Goal: Register for event/course

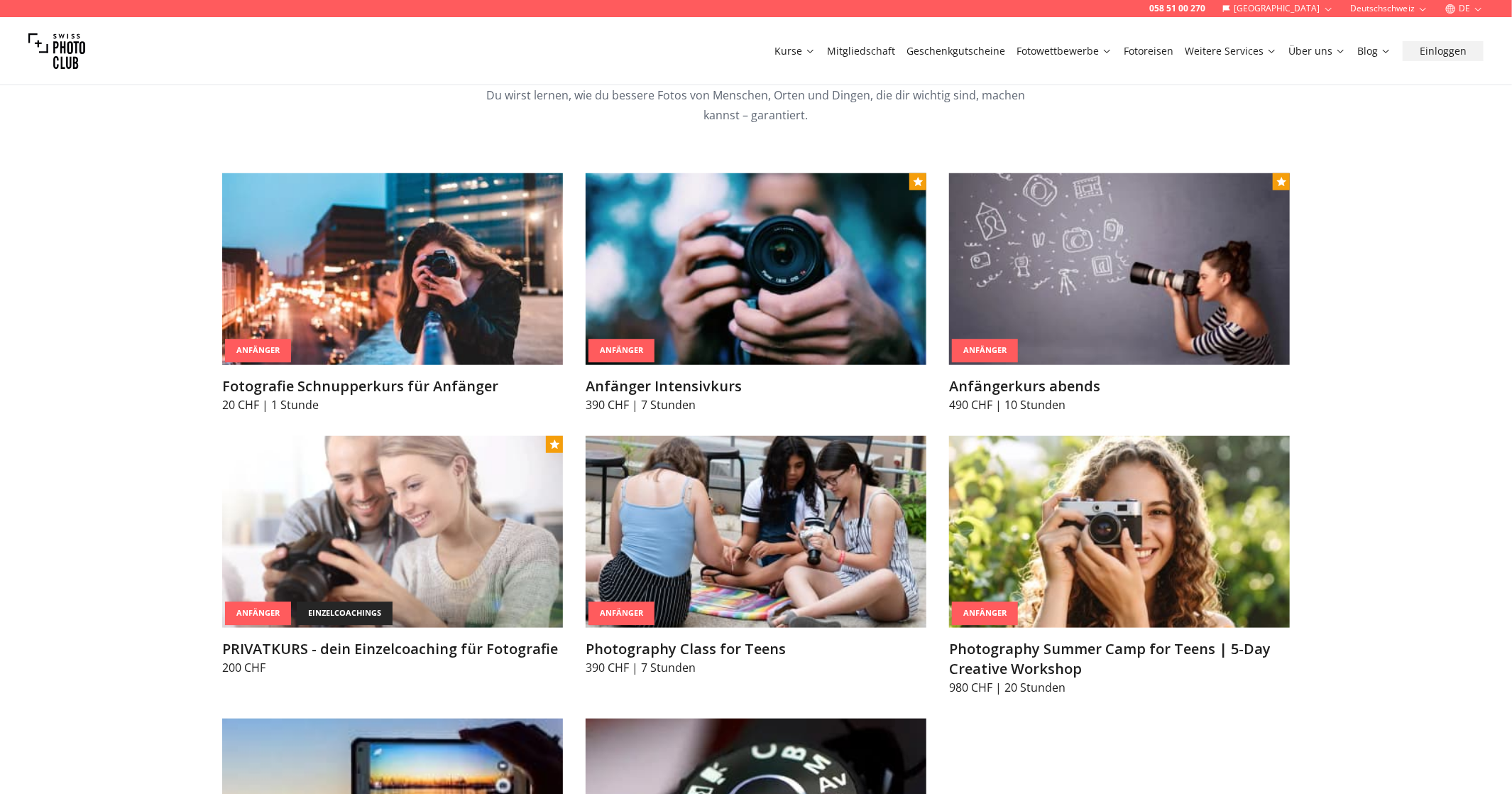
scroll to position [781, 0]
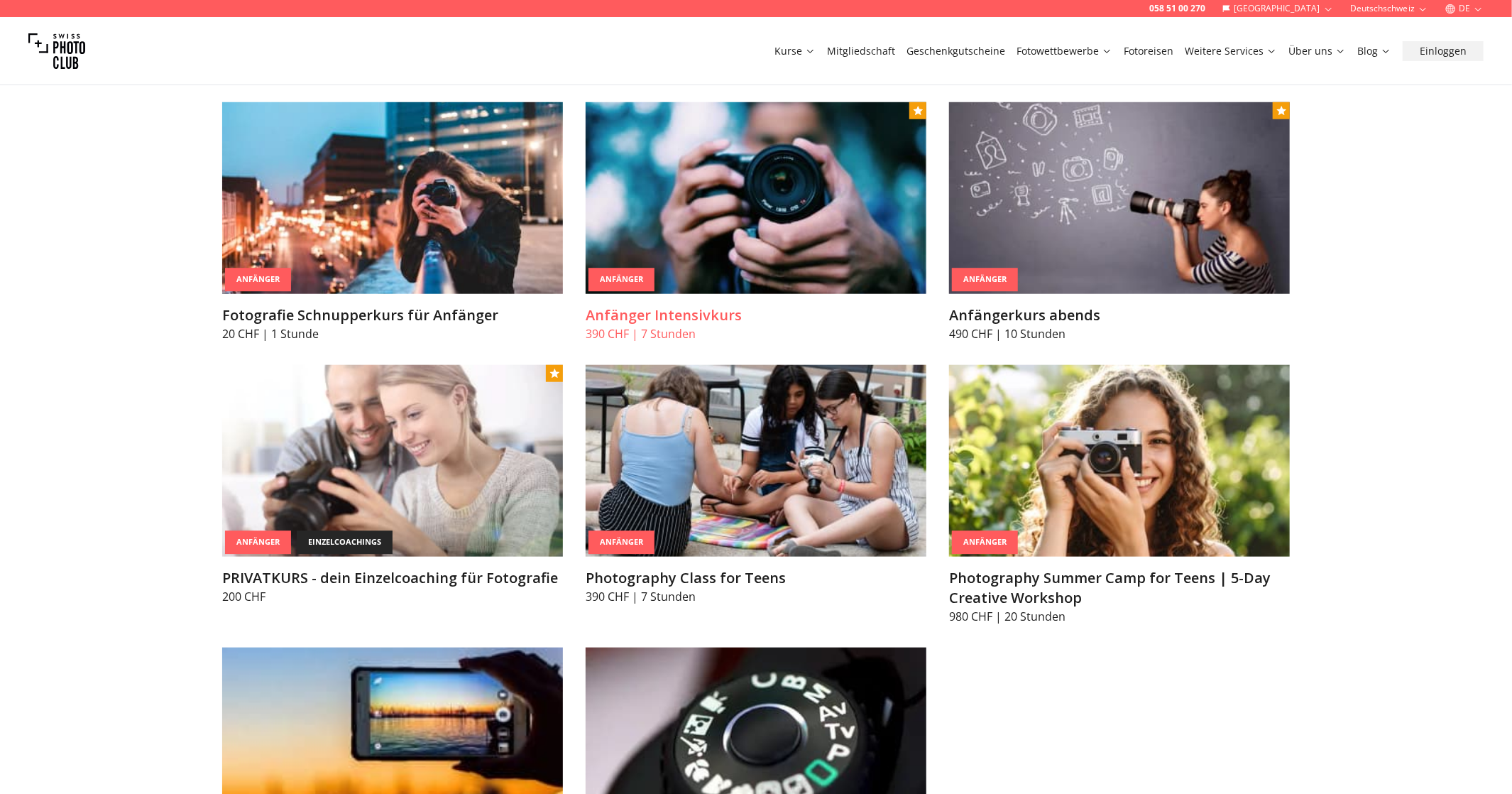
click at [746, 260] on img at bounding box center [756, 198] width 341 height 192
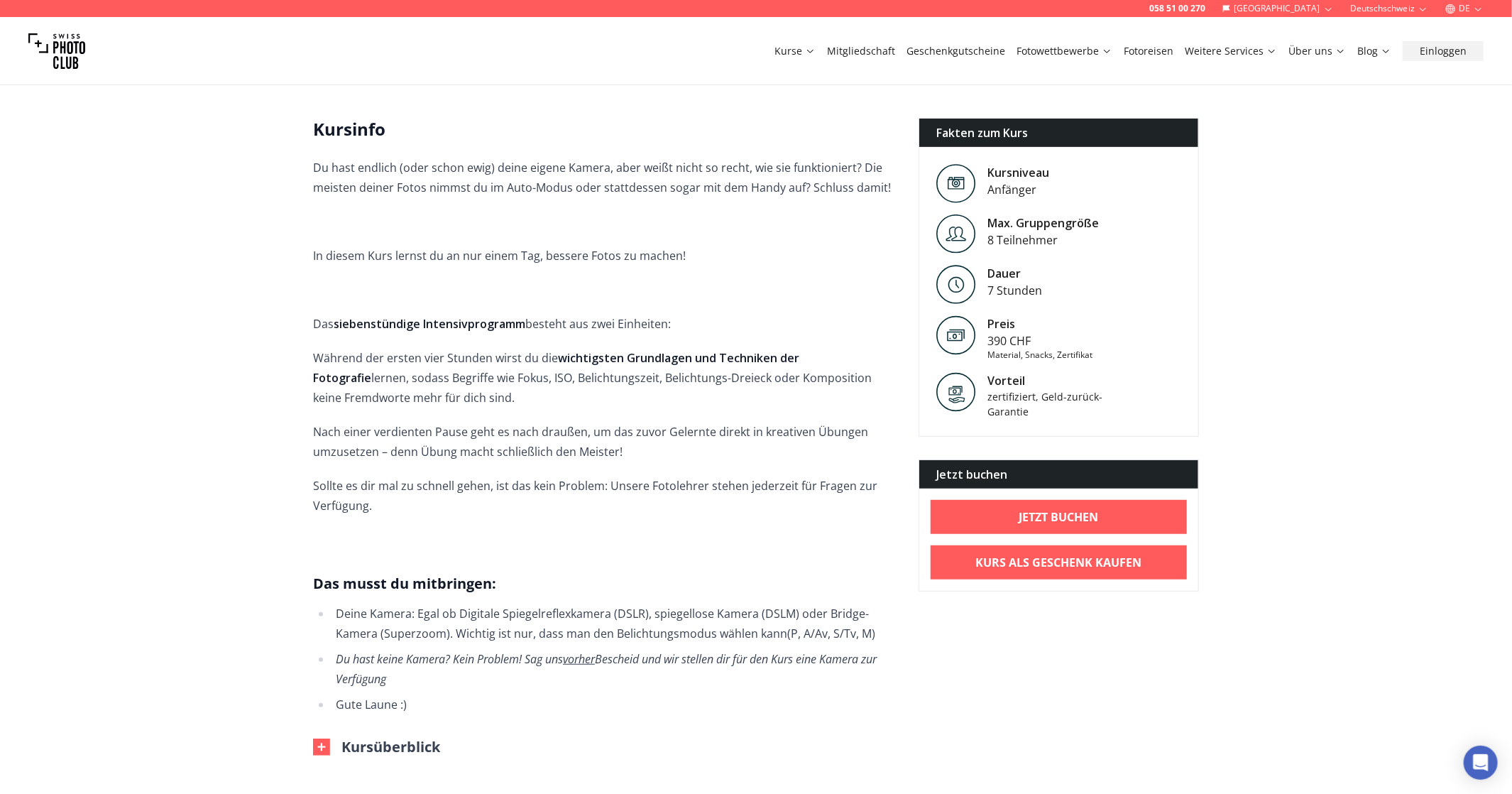
scroll to position [427, 0]
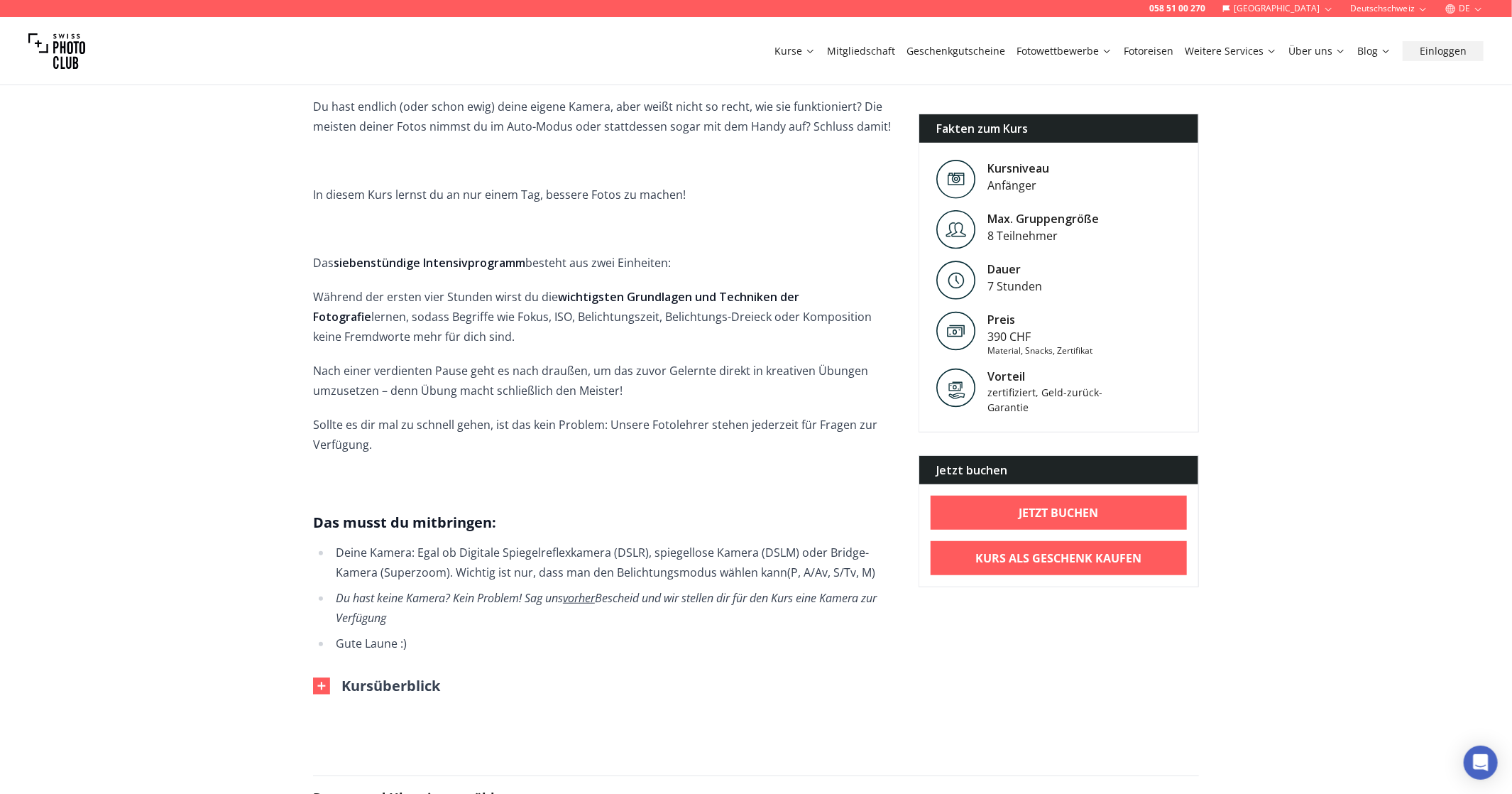
click at [671, 478] on span "Du hast endlich (oder schon ewig) deine eigene Kamera, aber weißt nicht so rech…" at bounding box center [604, 375] width 583 height 557
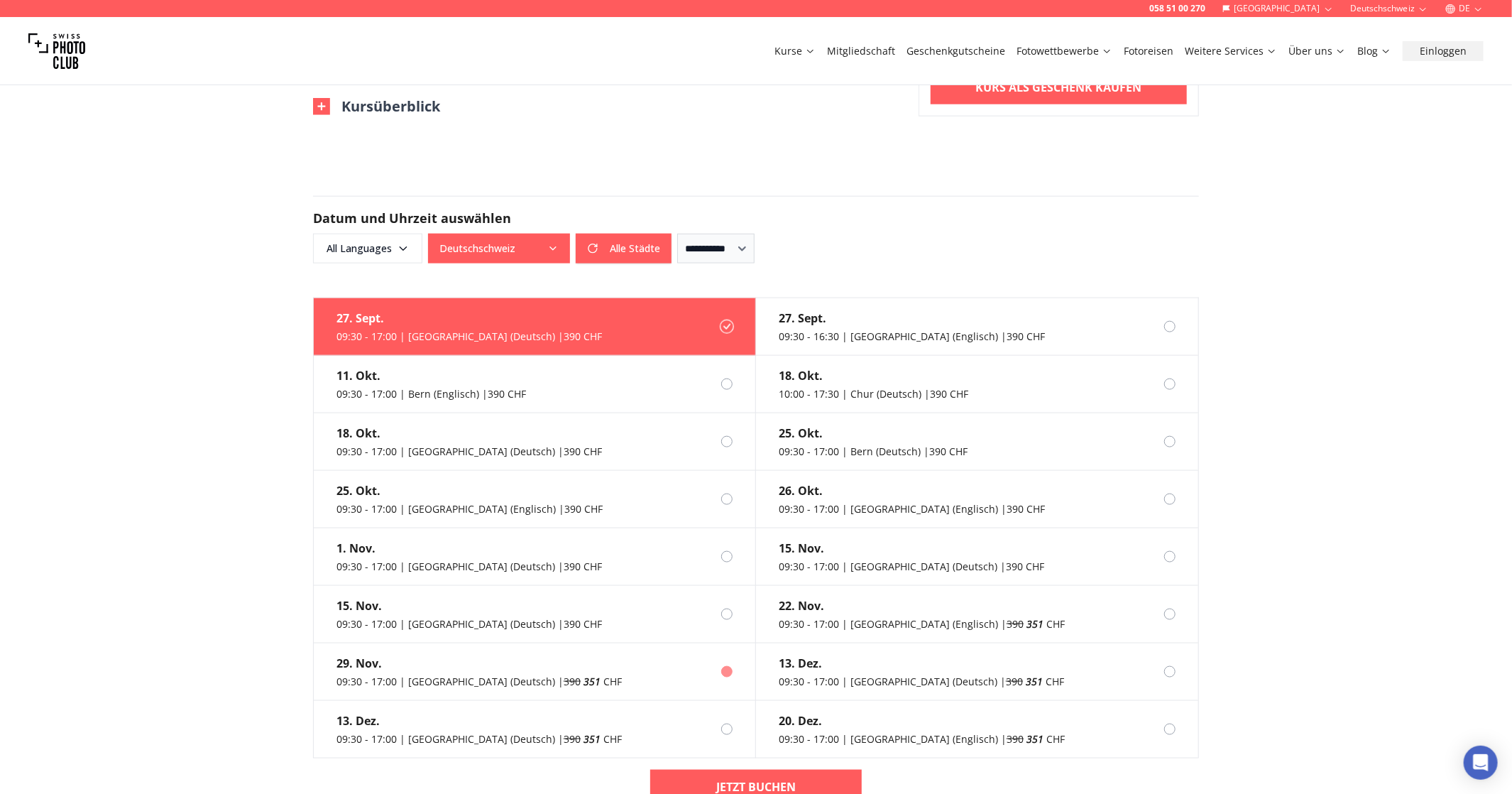
scroll to position [1066, 0]
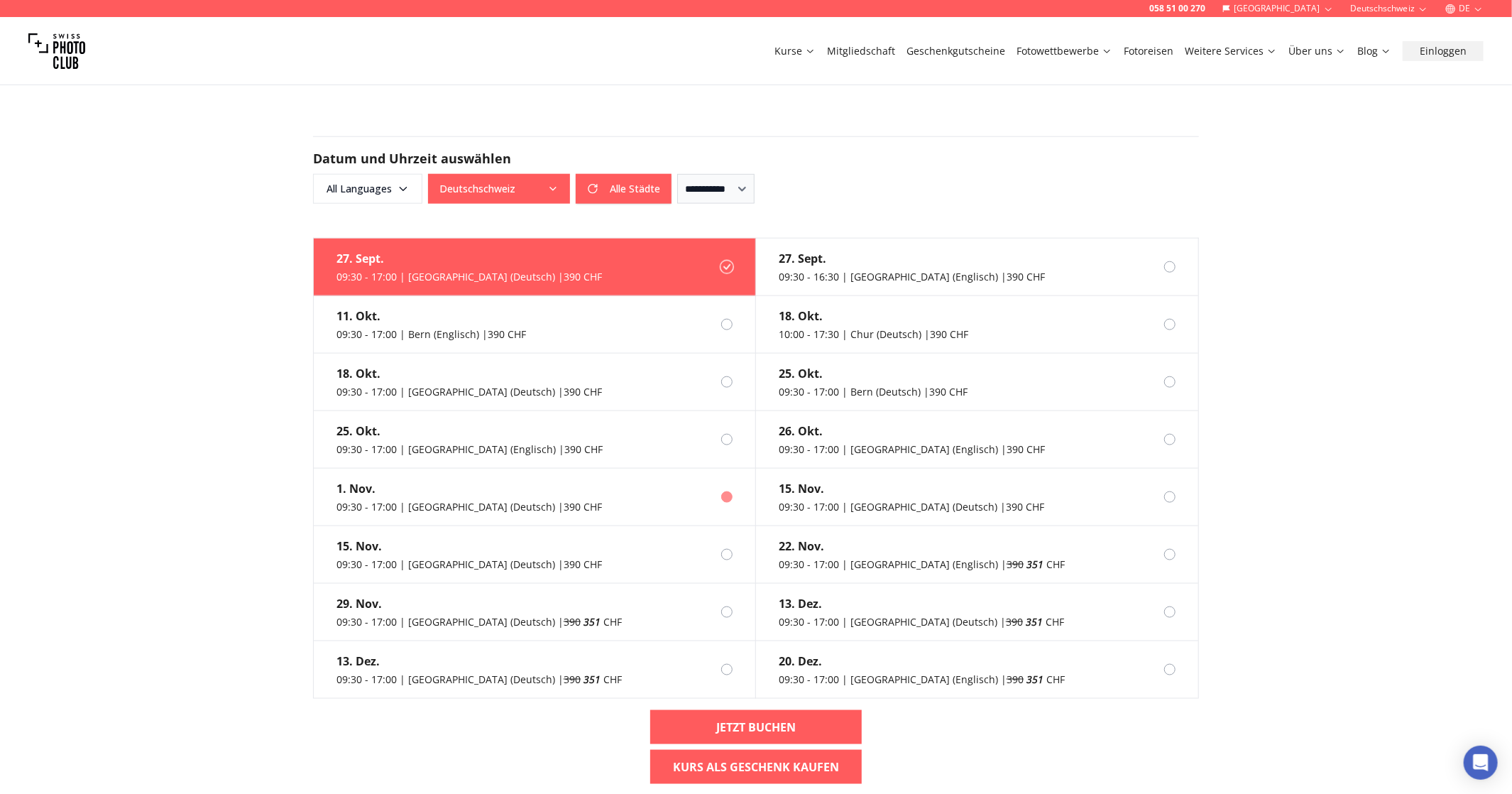
click at [453, 500] on div "09:30 - 17:00 | [GEOGRAPHIC_DATA] (Deutsch) | 390 CHF" at bounding box center [469, 507] width 266 height 14
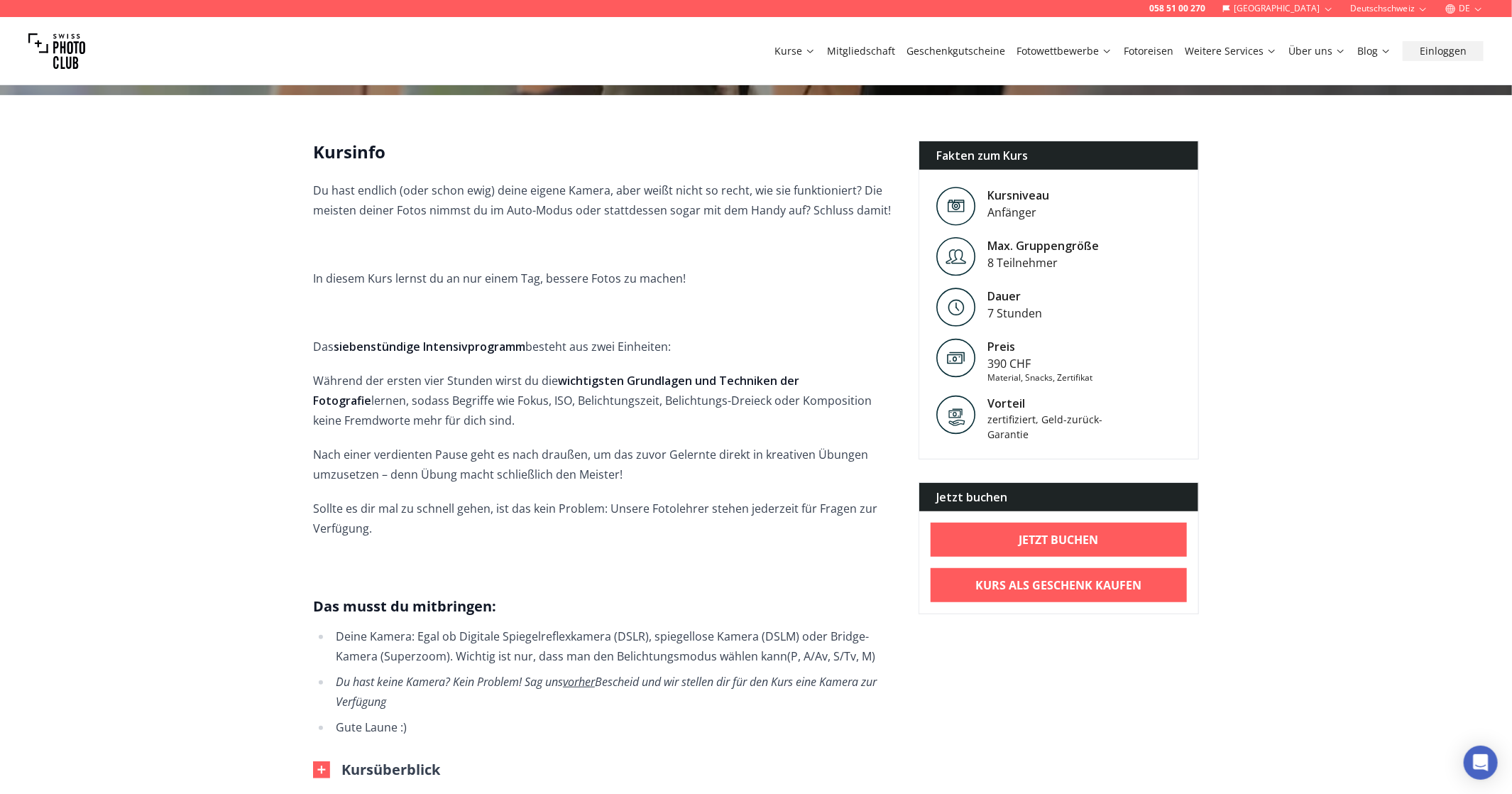
scroll to position [213, 0]
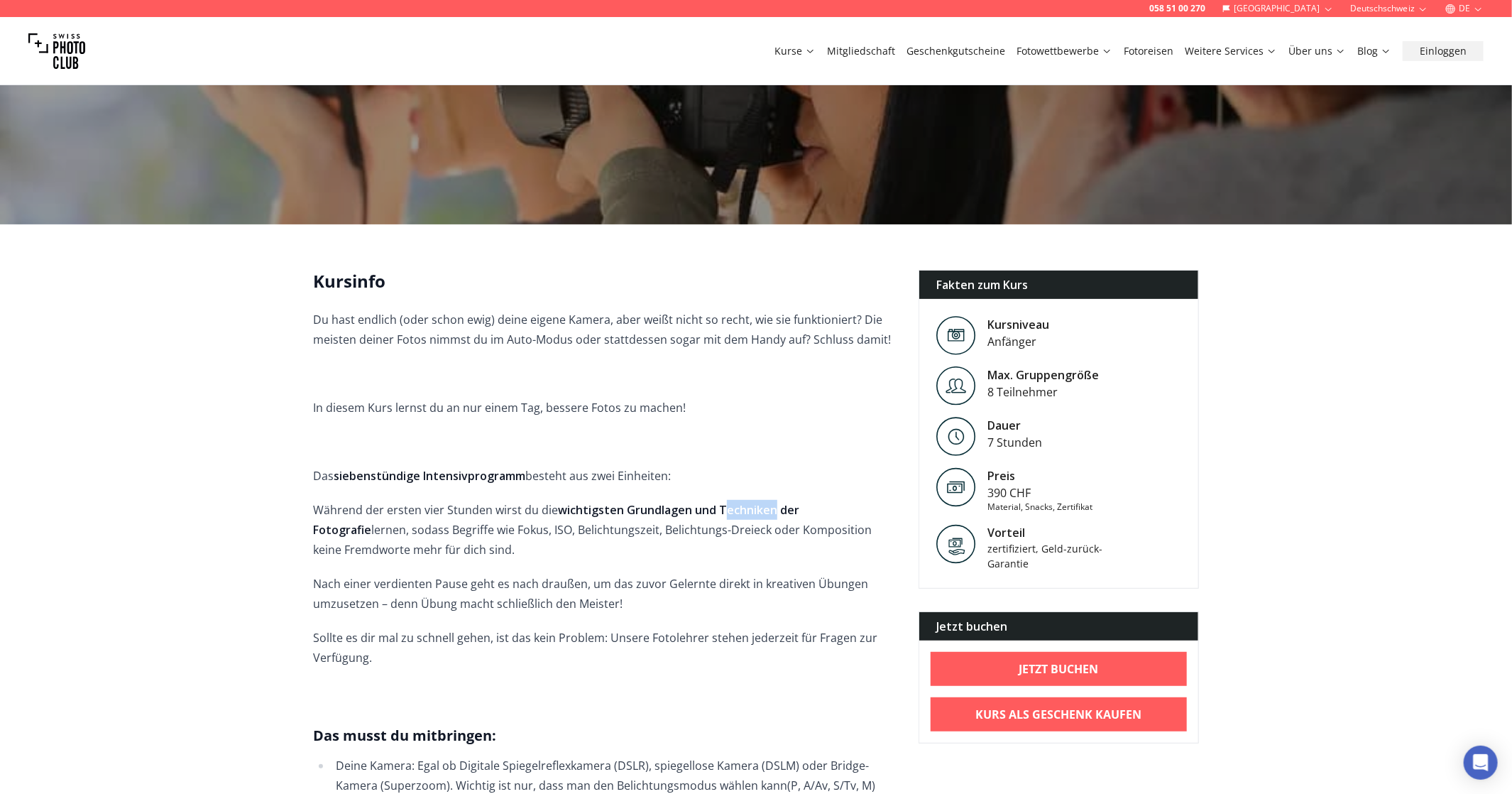
drag, startPoint x: 723, startPoint y: 491, endPoint x: 771, endPoint y: 497, distance: 48.4
click at [771, 502] on strong "wichtigsten Grundlagen und Techniken der Fotografie" at bounding box center [556, 520] width 486 height 35
click at [588, 518] on p "Während der ersten vier Stunden wirst du die wichtigsten Grundlagen und Technik…" at bounding box center [604, 530] width 583 height 60
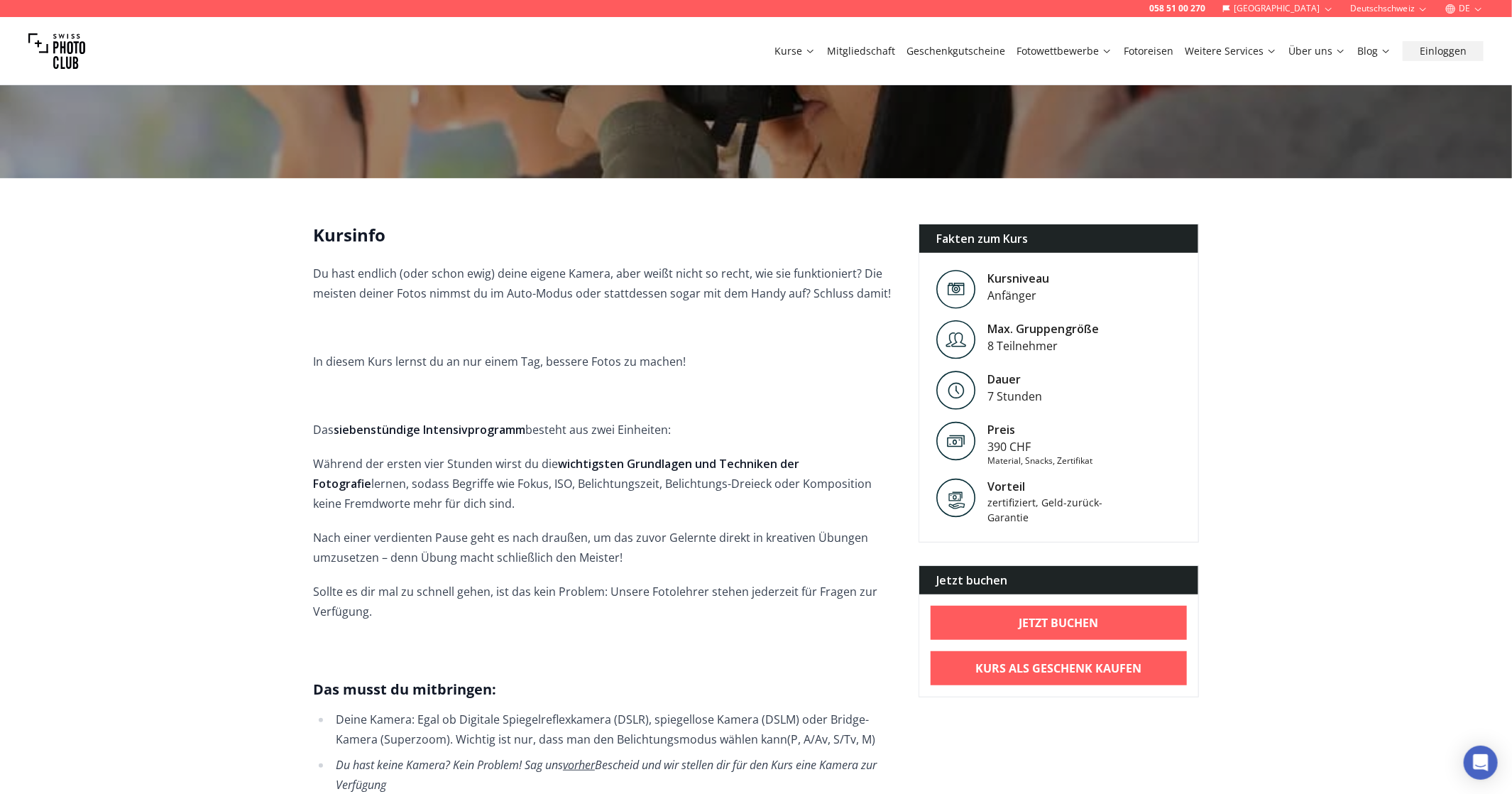
scroll to position [284, 0]
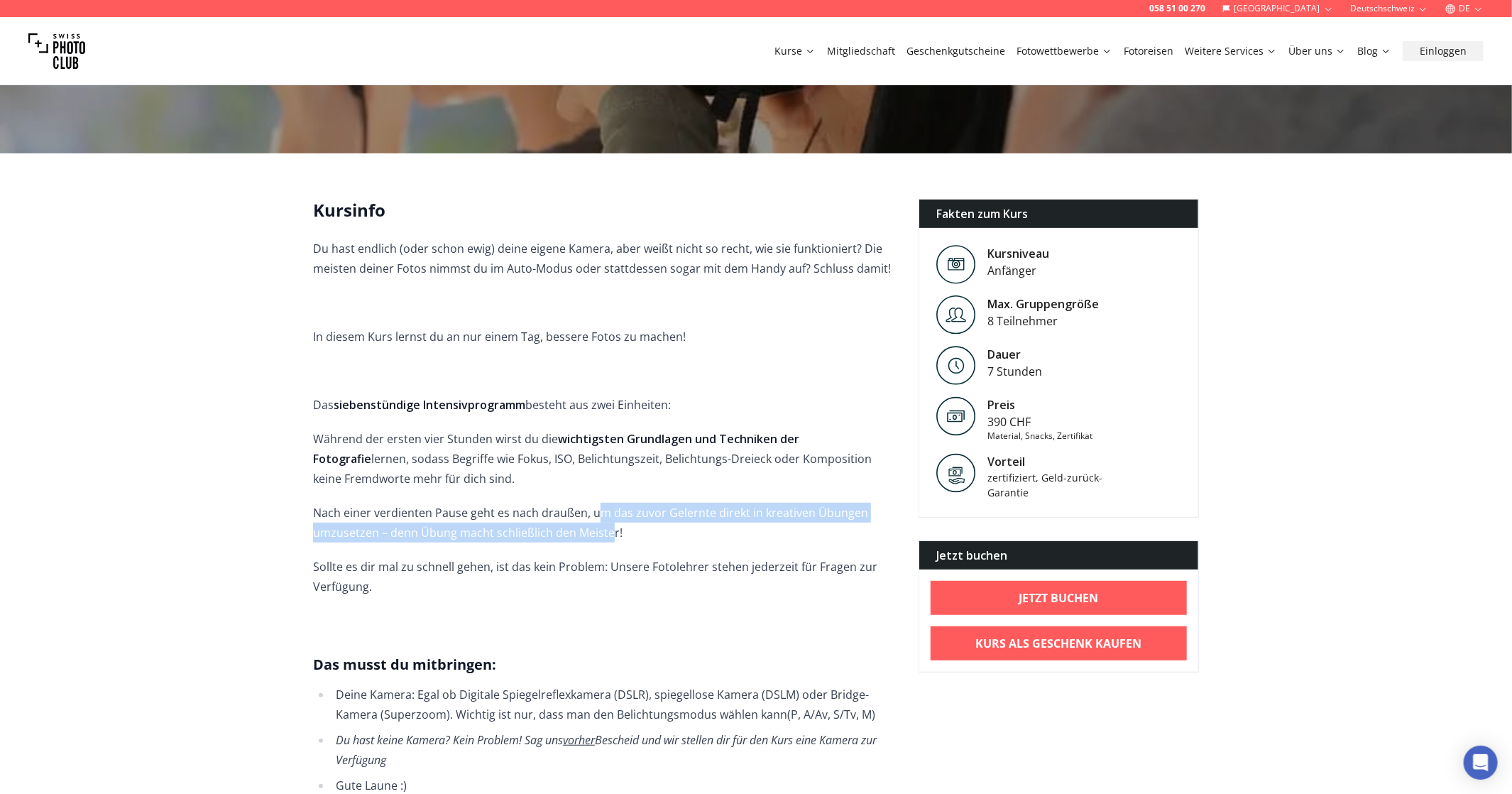
drag, startPoint x: 600, startPoint y: 504, endPoint x: 608, endPoint y: 517, distance: 15.3
click at [608, 517] on p "Nach einer verdienten Pause geht es nach draußen, um das zuvor Gelernte direkt …" at bounding box center [604, 523] width 583 height 40
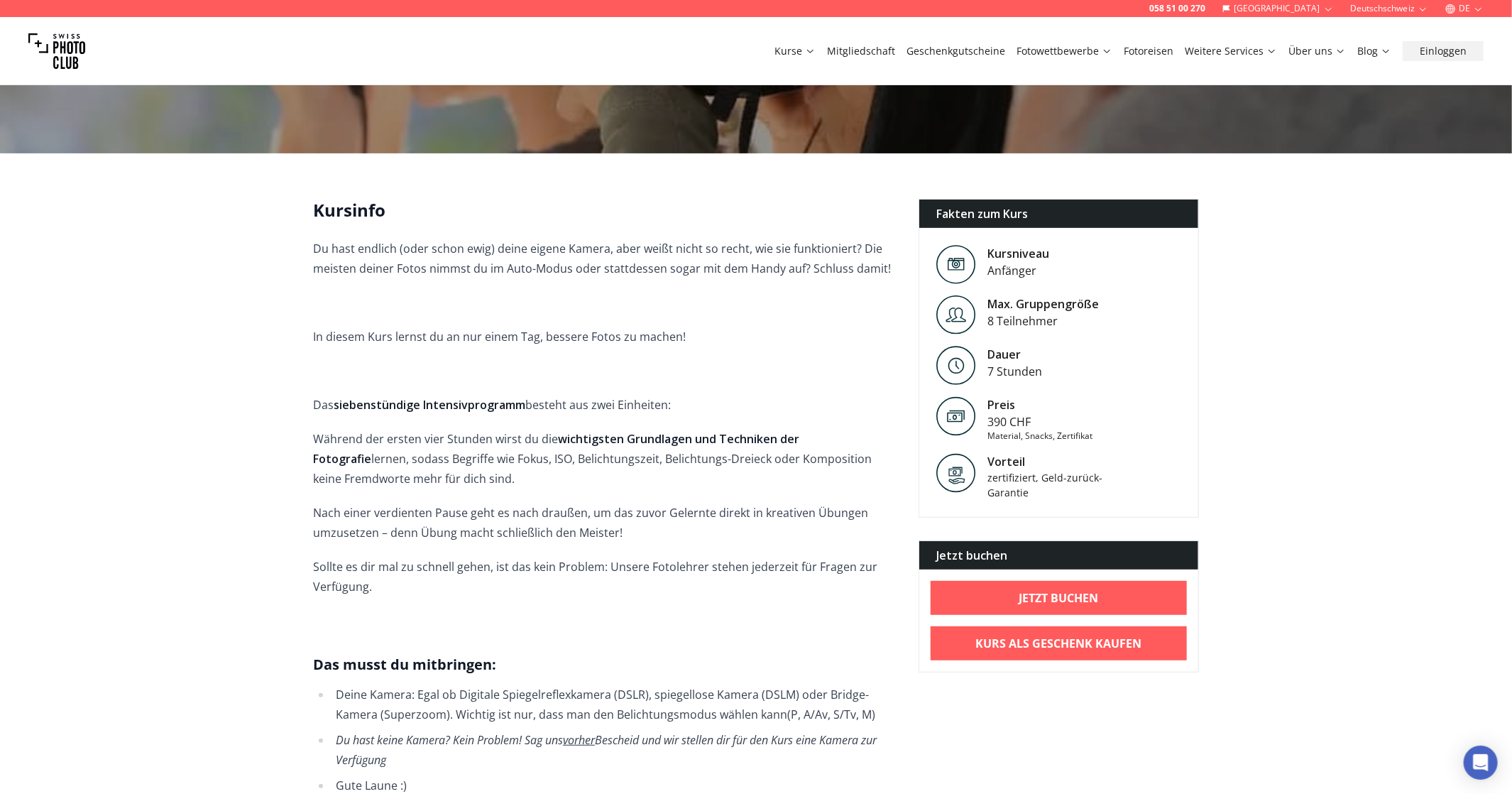
drag, startPoint x: 608, startPoint y: 517, endPoint x: 647, endPoint y: 523, distance: 39.5
click at [647, 523] on p "Nach einer verdienten Pause geht es nach draußen, um das zuvor Gelernte direkt …" at bounding box center [604, 523] width 583 height 40
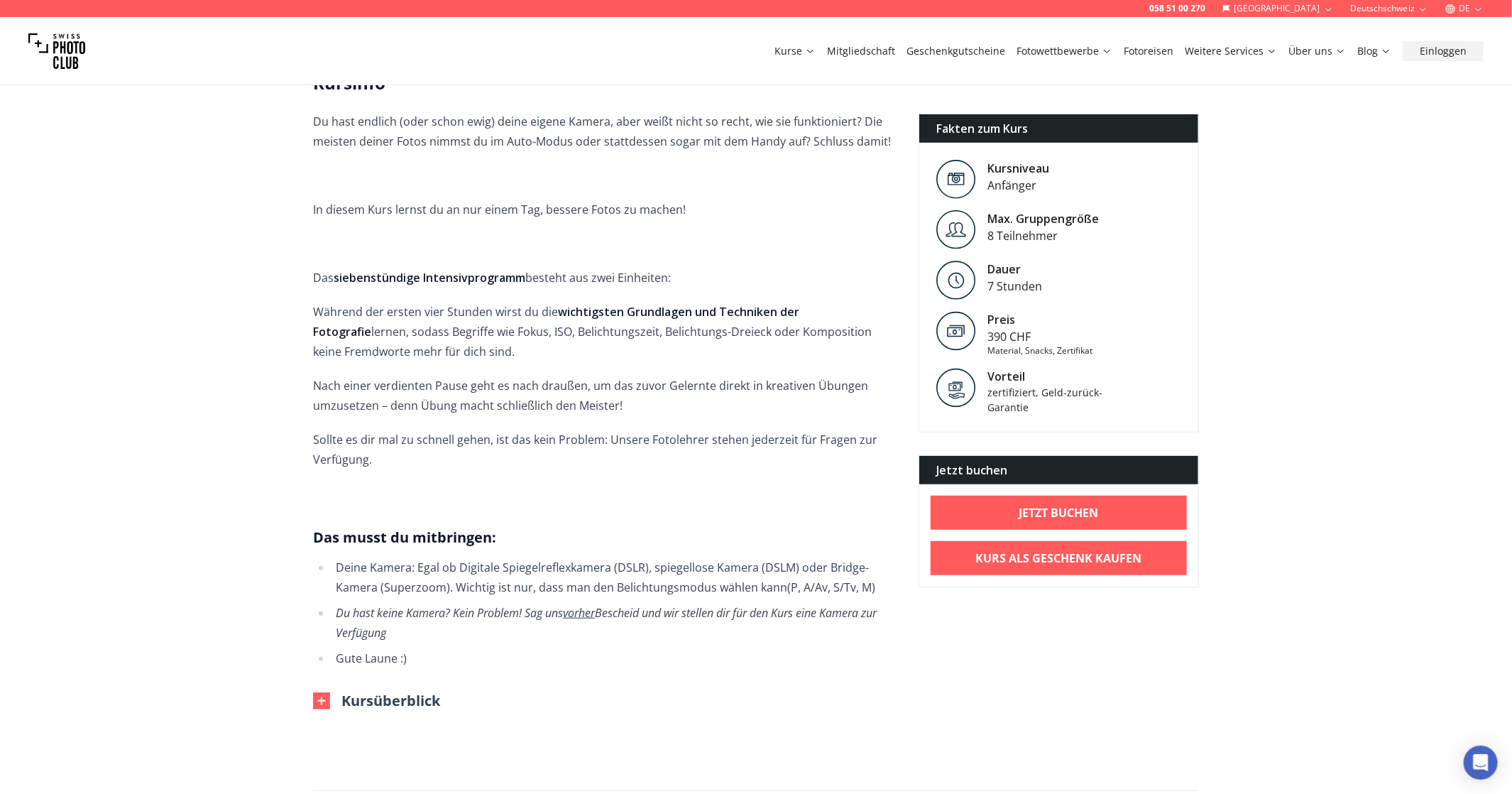
scroll to position [427, 0]
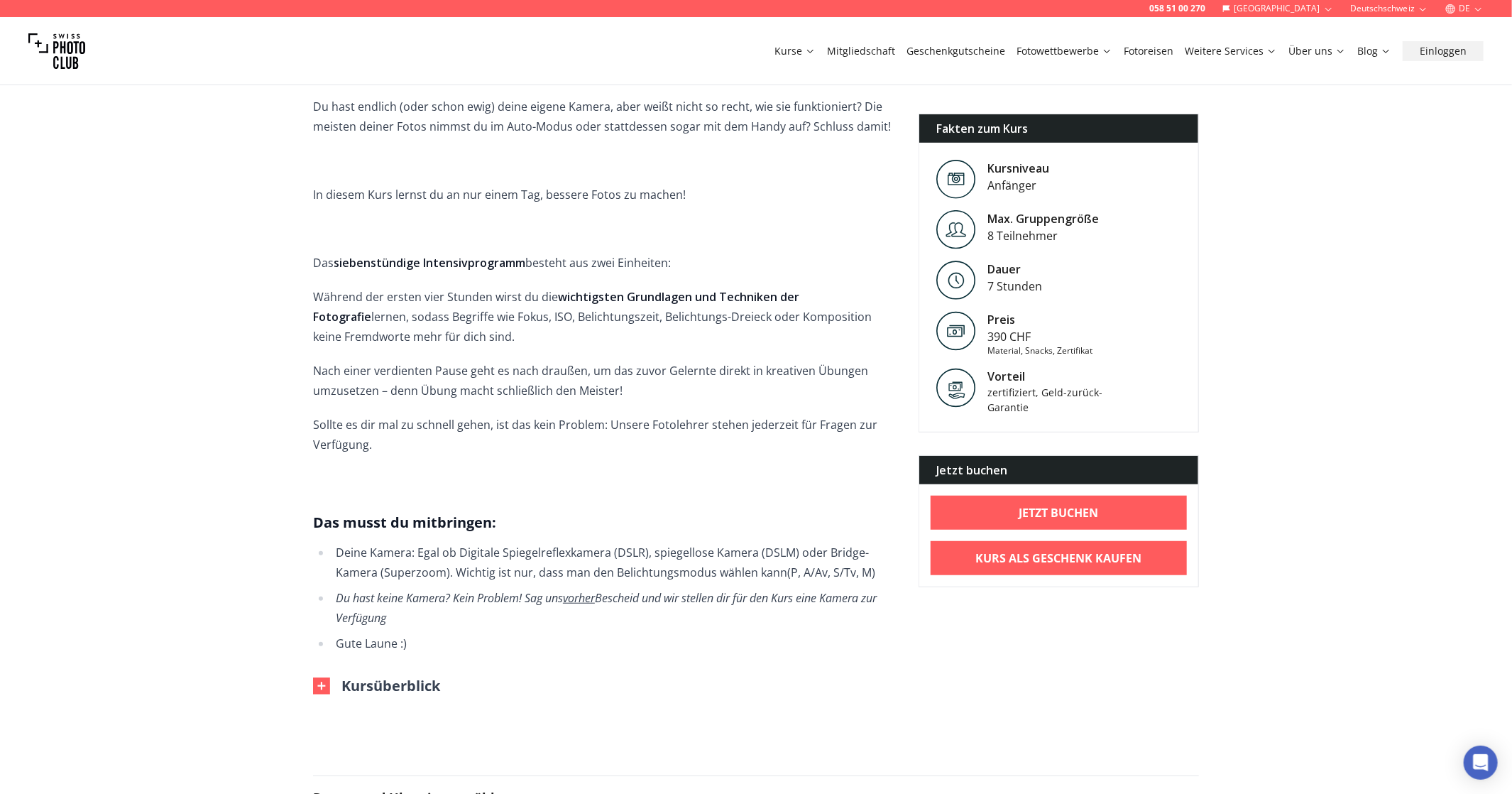
click at [615, 547] on span "DSLR), spiegellose Kamera (DSLM) oder Bridge-Kamera (Superzoom). Wichtig ist nu…" at bounding box center [603, 562] width 533 height 35
click at [391, 677] on button "Kursüberblick" at bounding box center [376, 686] width 127 height 20
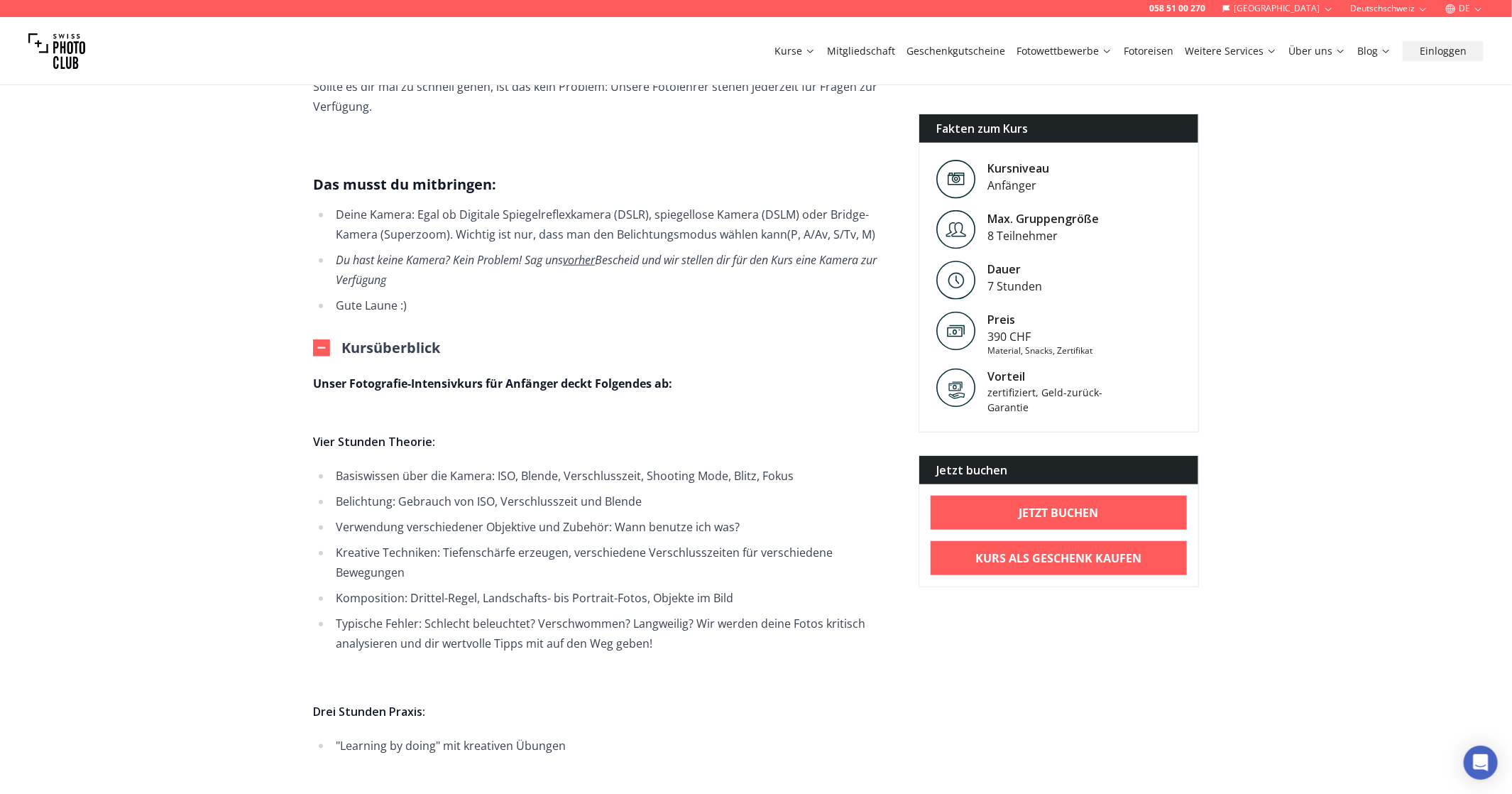
scroll to position [852, 0]
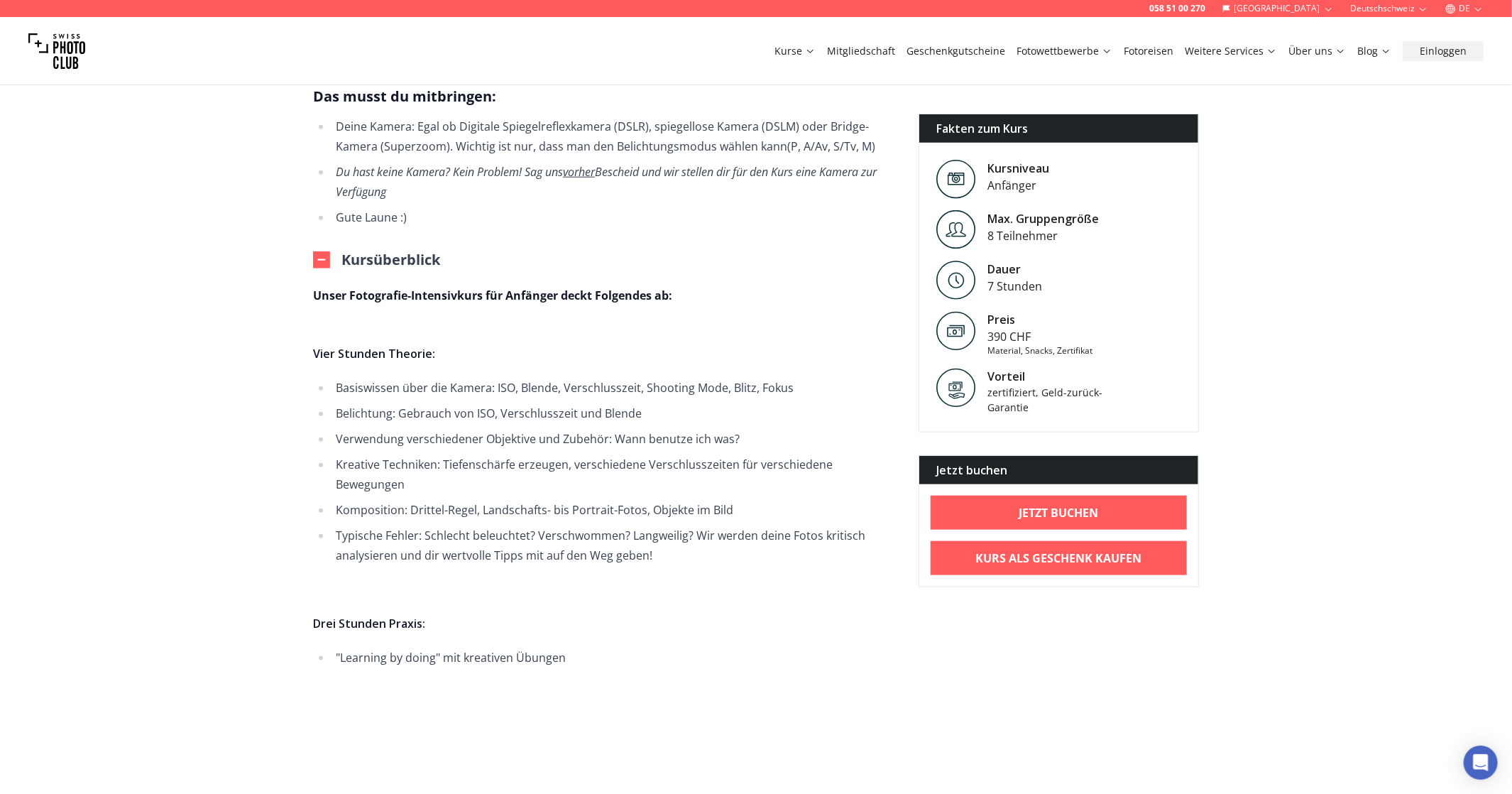
click at [608, 455] on li "Kreative Techniken: Tiefenschärfe erzeugen, verschiedene Verschlusszeiten für v…" at bounding box center [613, 474] width 564 height 40
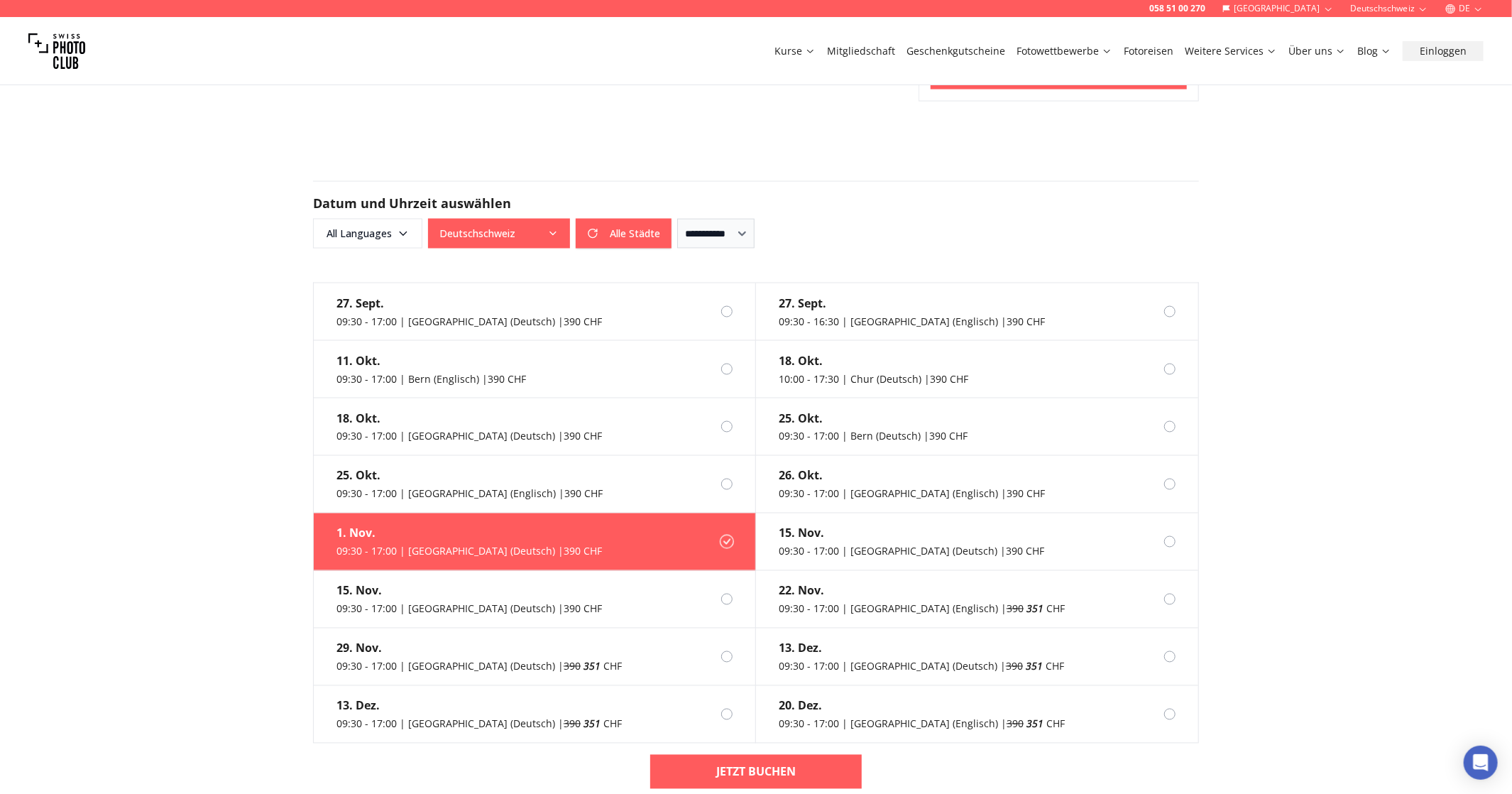
scroll to position [1563, 0]
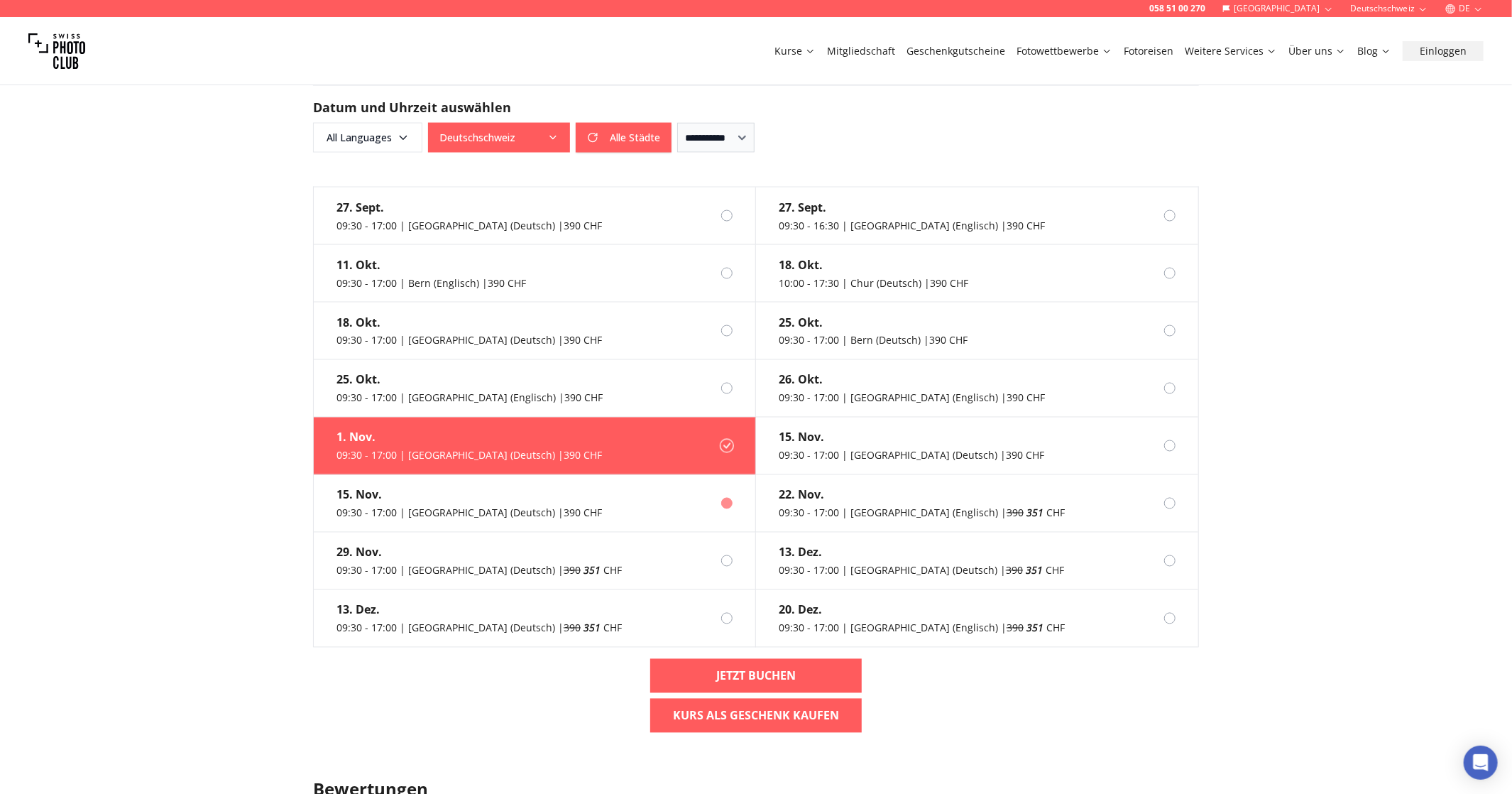
click at [738, 475] on label "[DATE] 09:30 - 17:00 | [GEOGRAPHIC_DATA] (Deutsch) | 390 CHF" at bounding box center [535, 504] width 442 height 58
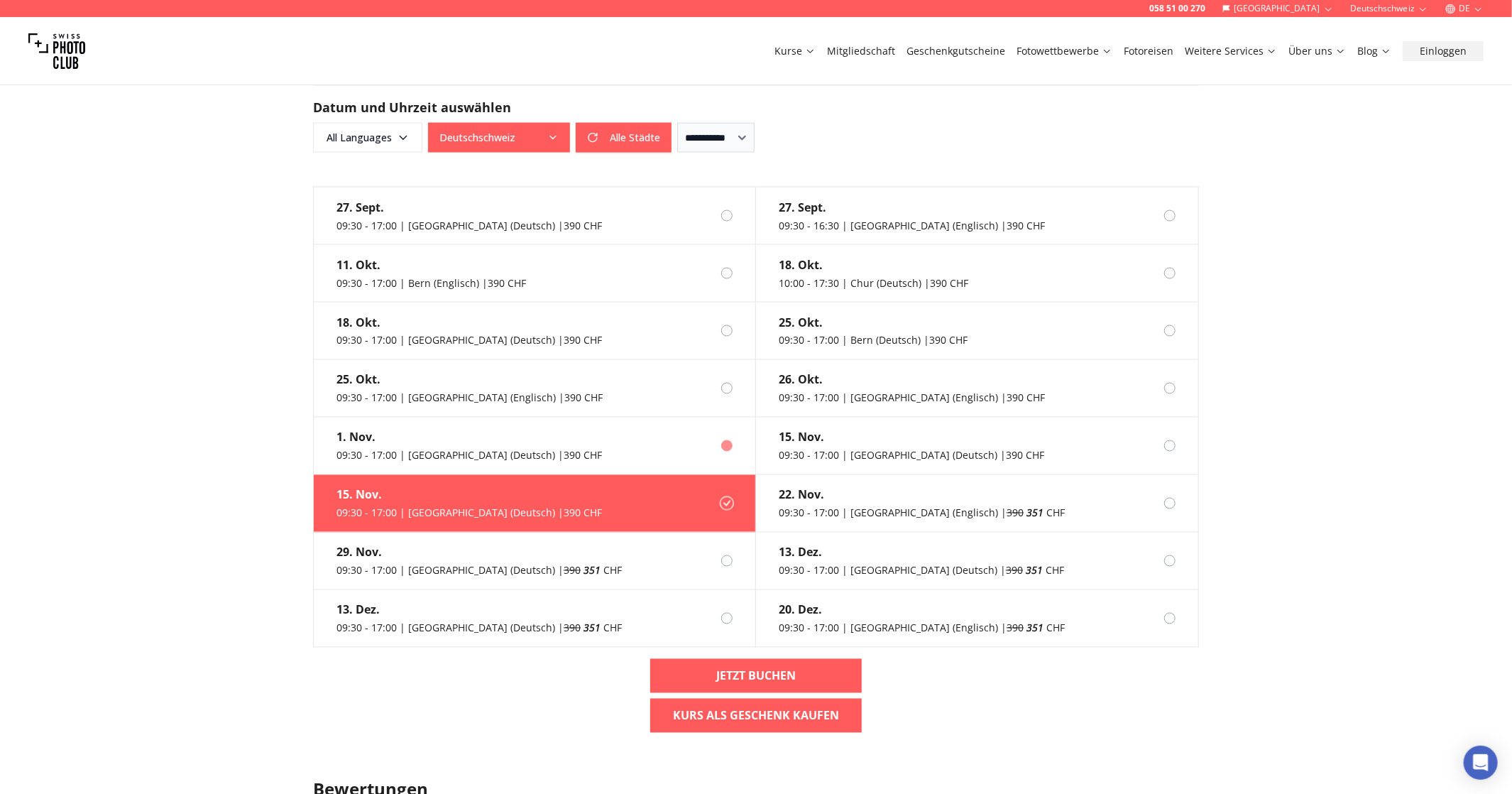
click at [730, 445] on label "[DATE] 09:30 - 17:00 | [GEOGRAPHIC_DATA] (Deutsch) | 390 CHF" at bounding box center [535, 447] width 442 height 58
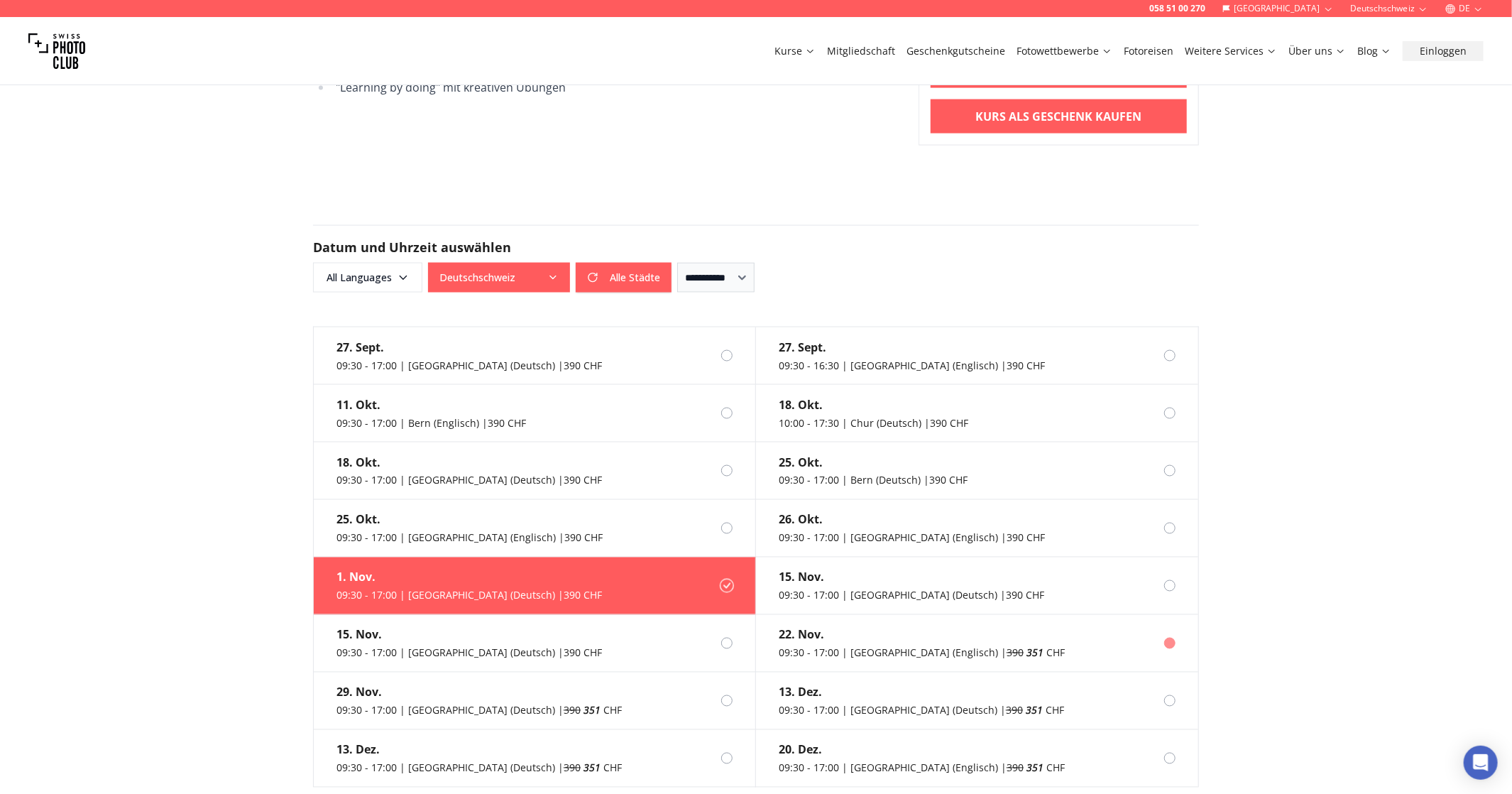
scroll to position [1437, 0]
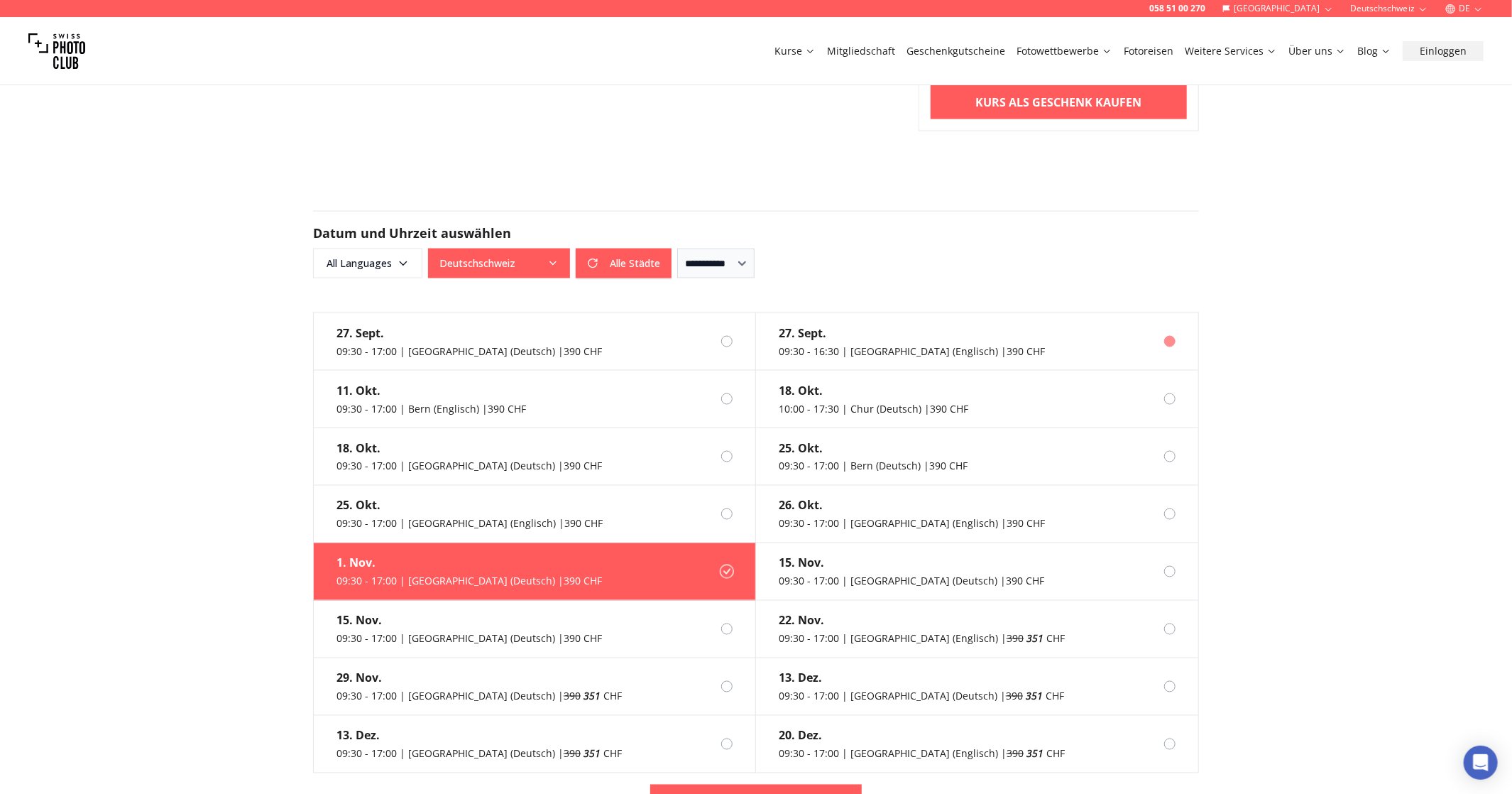
click at [885, 324] on div "27. Sept." at bounding box center [912, 332] width 267 height 17
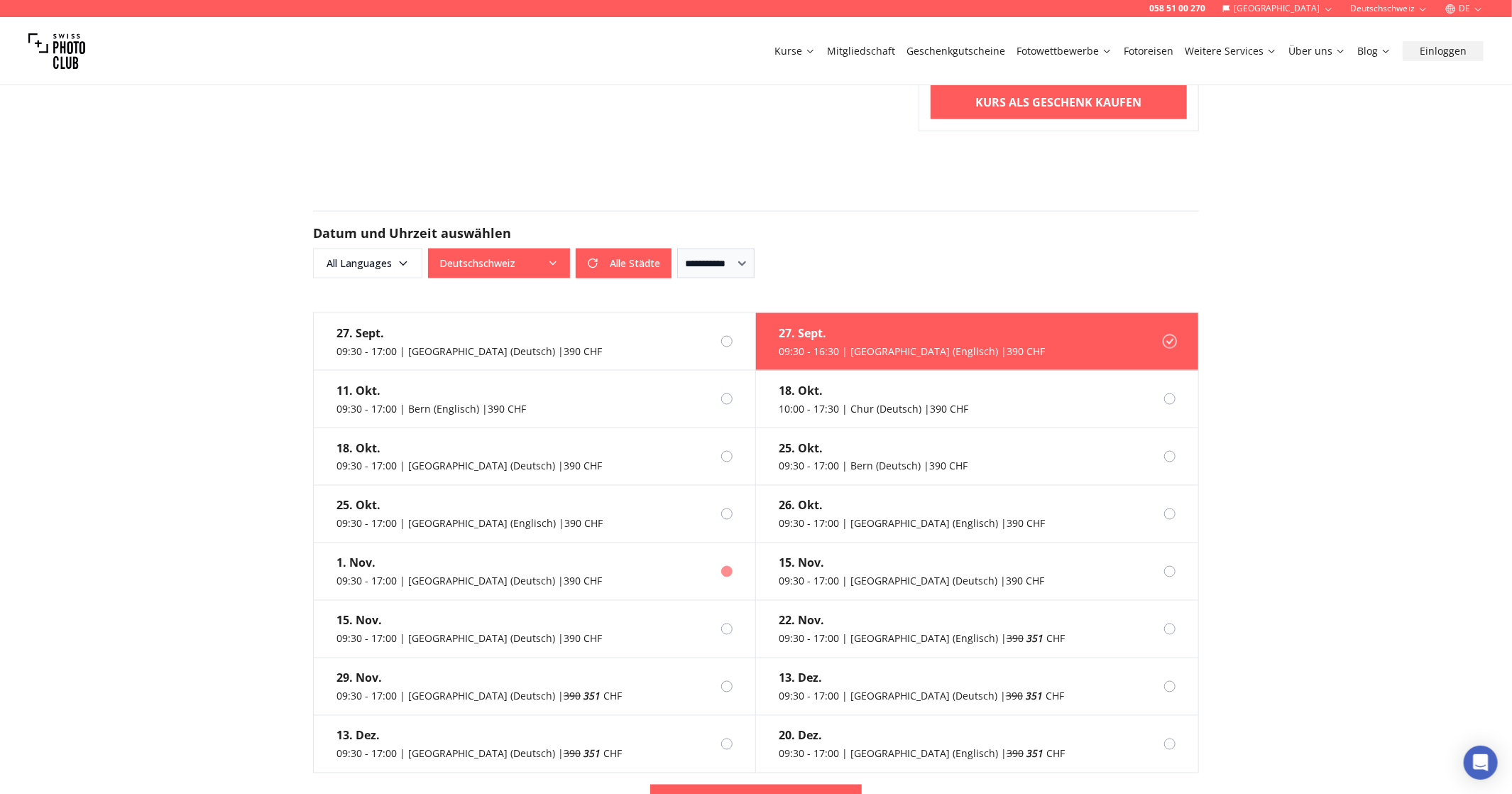
click at [481, 575] on div "09:30 - 17:00 | [GEOGRAPHIC_DATA] (Deutsch) | 390 CHF" at bounding box center [469, 582] width 266 height 14
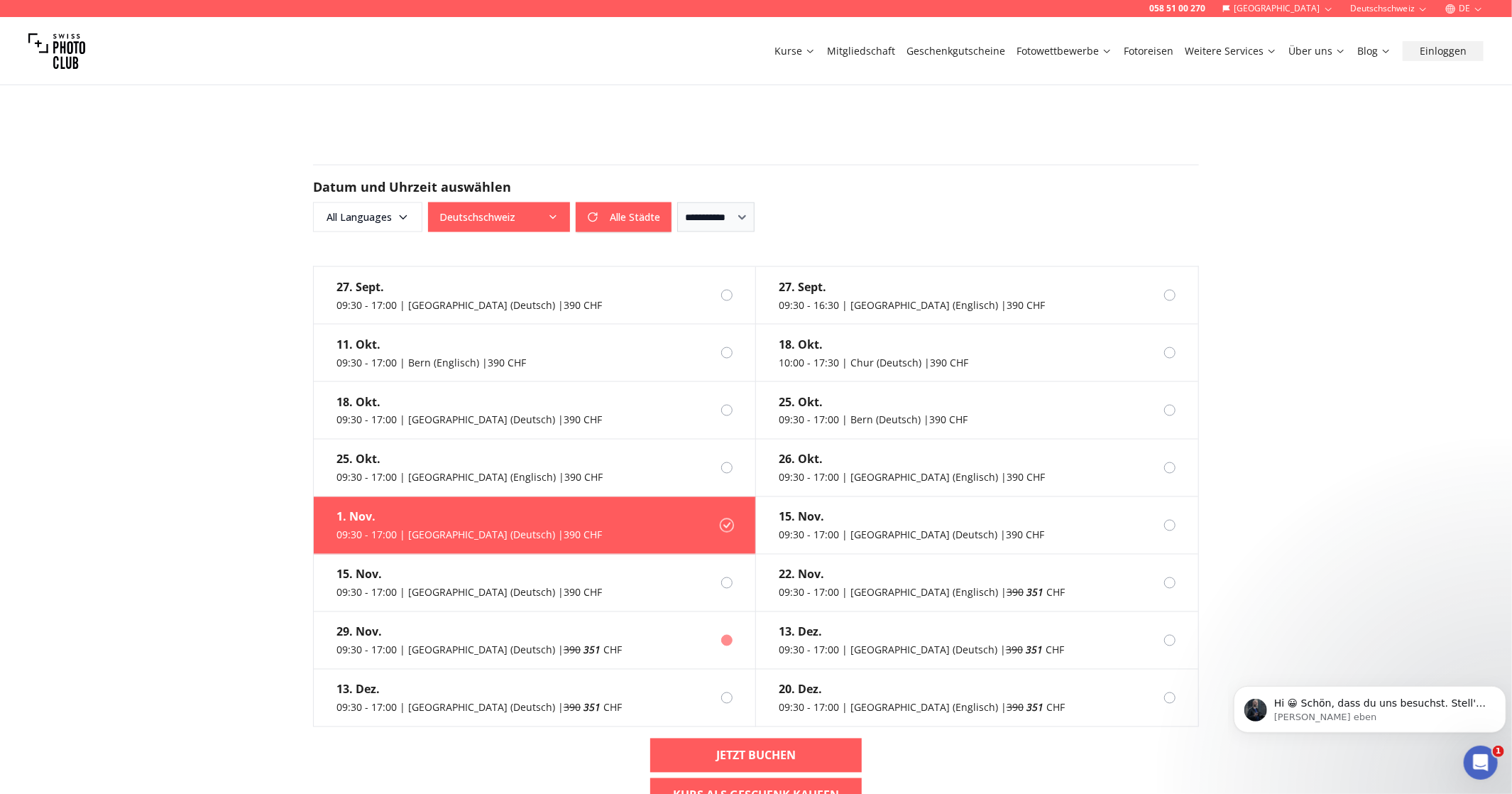
scroll to position [1508, 0]
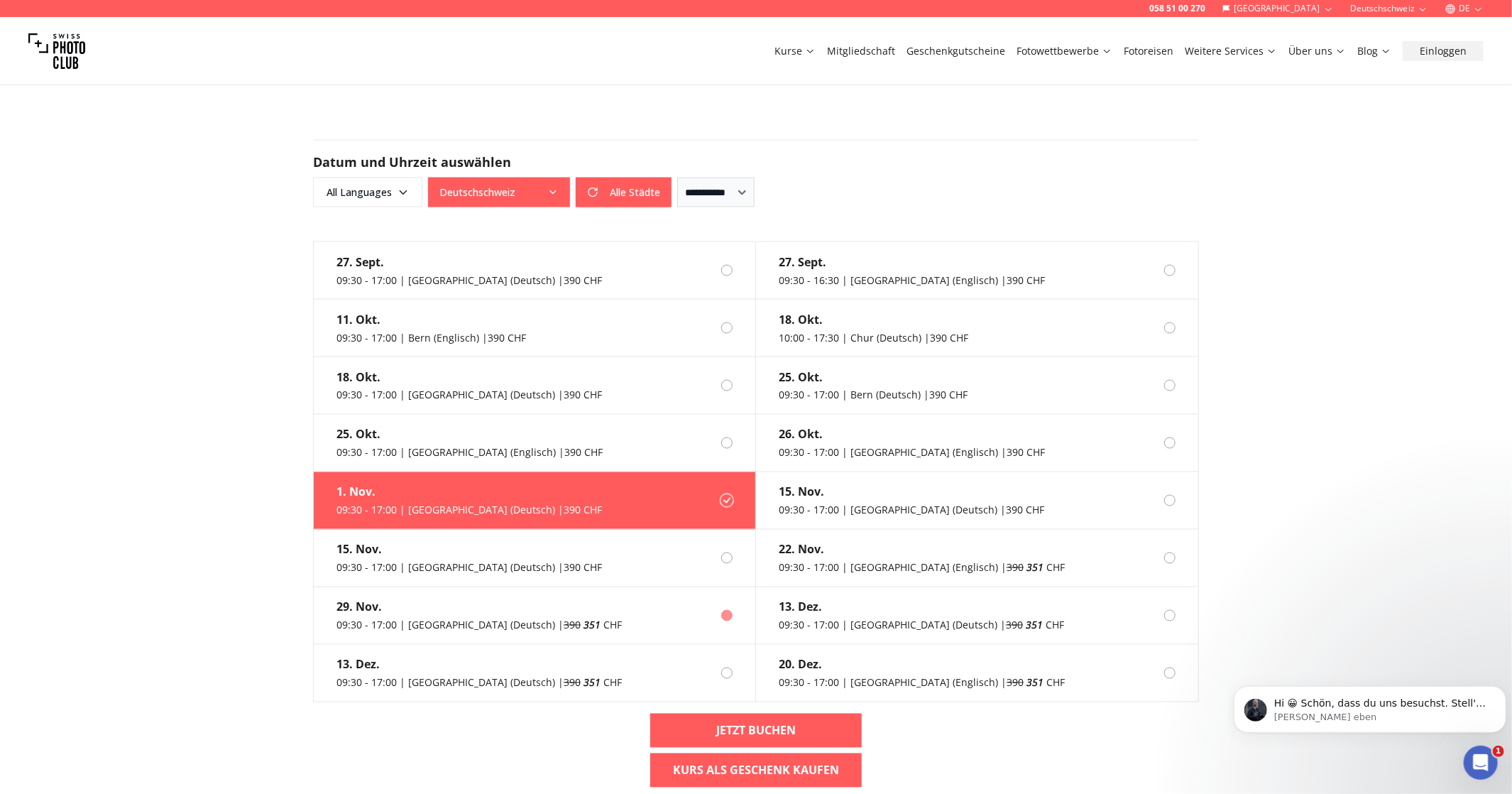
click at [573, 593] on label "[DATE] 09:30 - 17:00 | [GEOGRAPHIC_DATA] (Deutsch) | 390 351 CHF" at bounding box center [535, 617] width 442 height 58
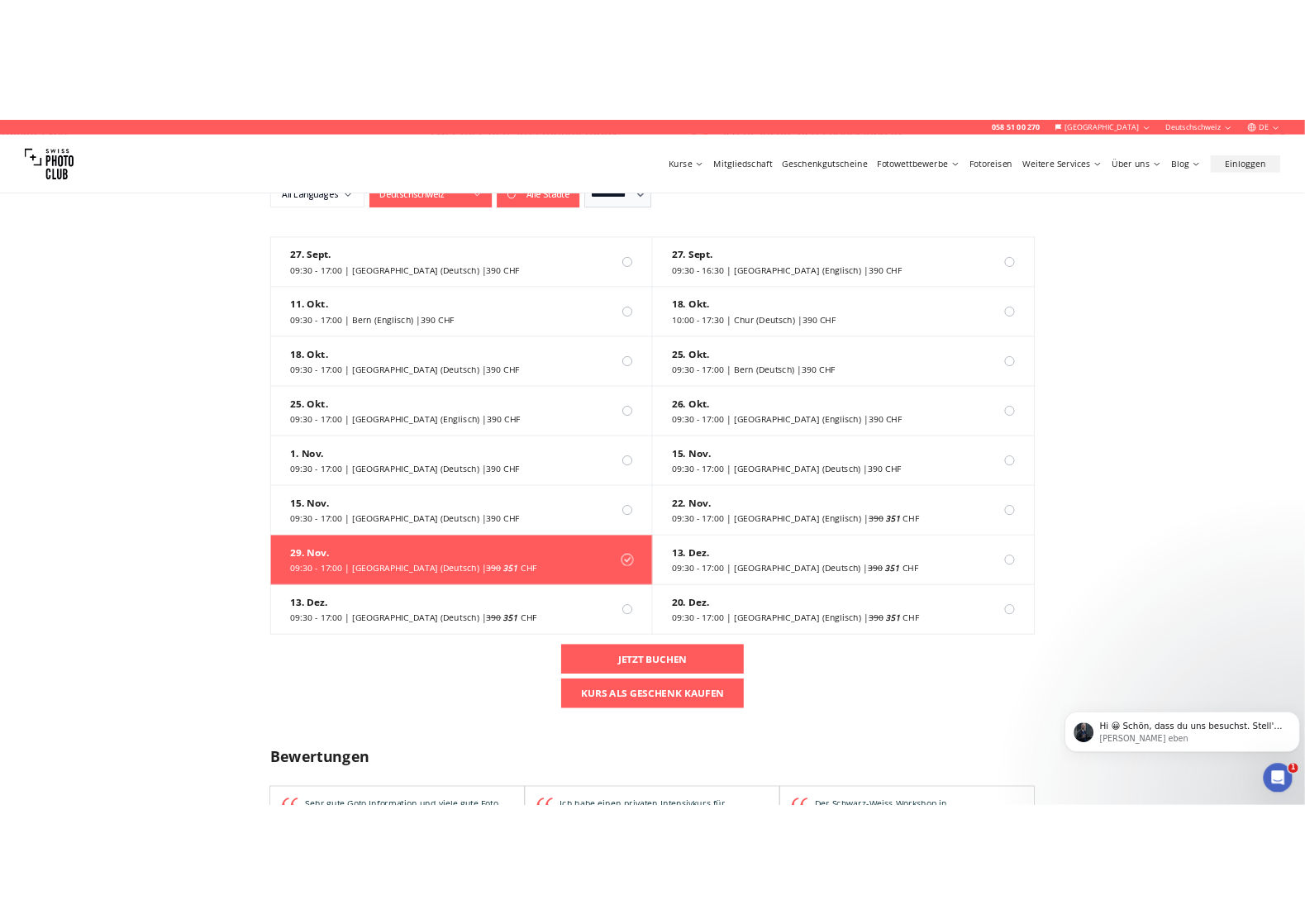
scroll to position [1921, 0]
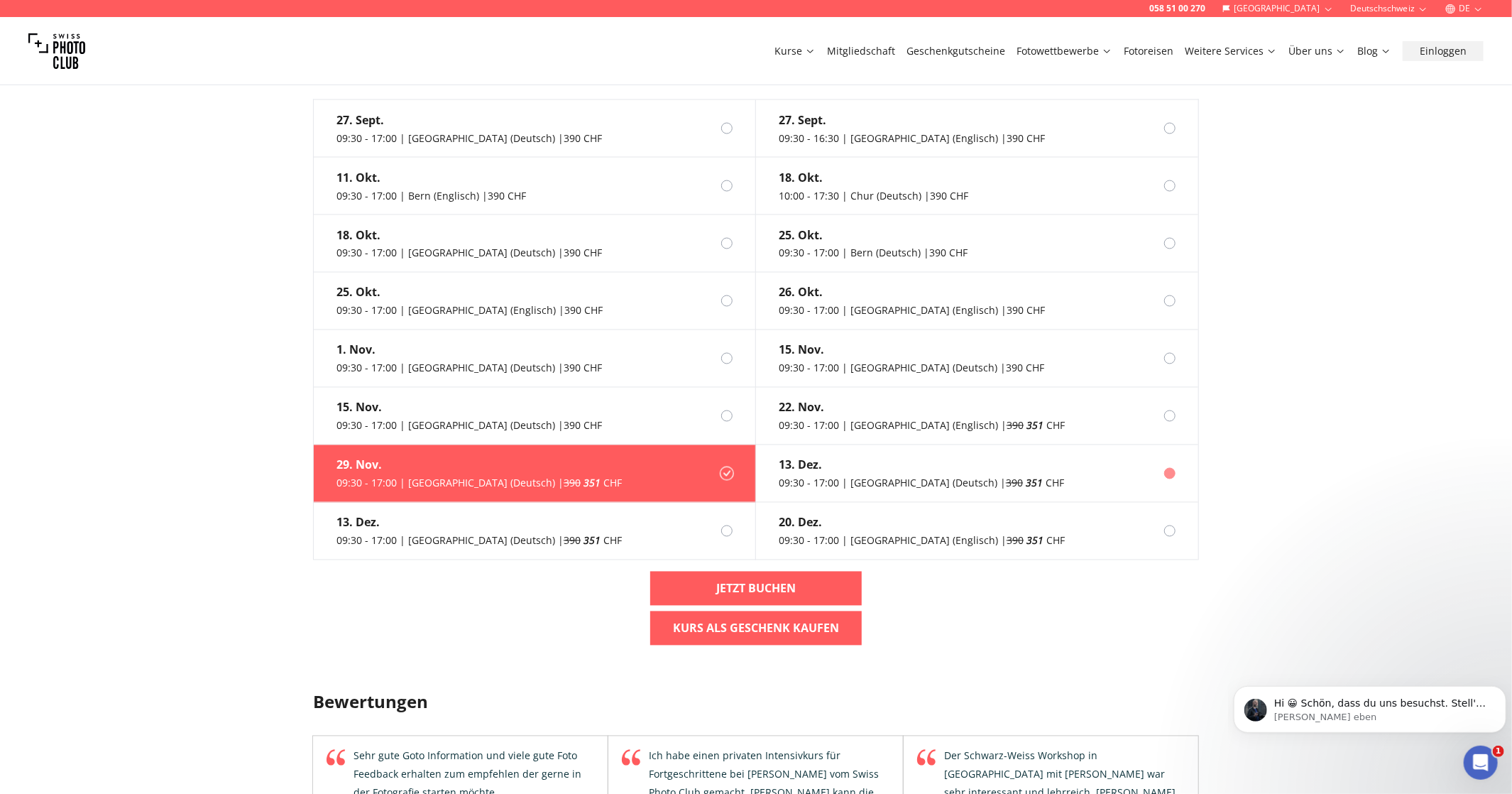
click at [869, 457] on div "13. Dez." at bounding box center [922, 465] width 286 height 17
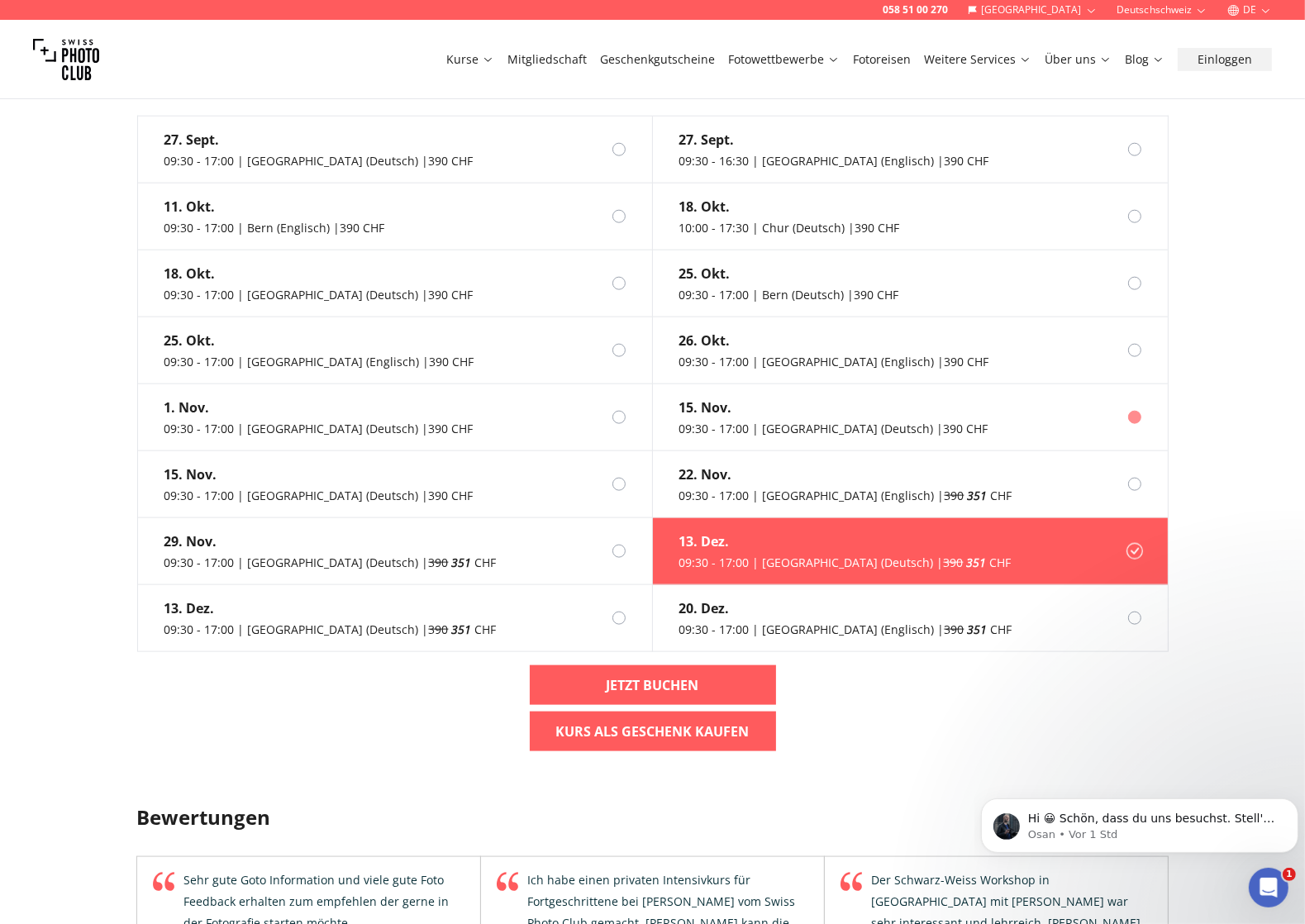
scroll to position [1672, 0]
